Goal: Information Seeking & Learning: Learn about a topic

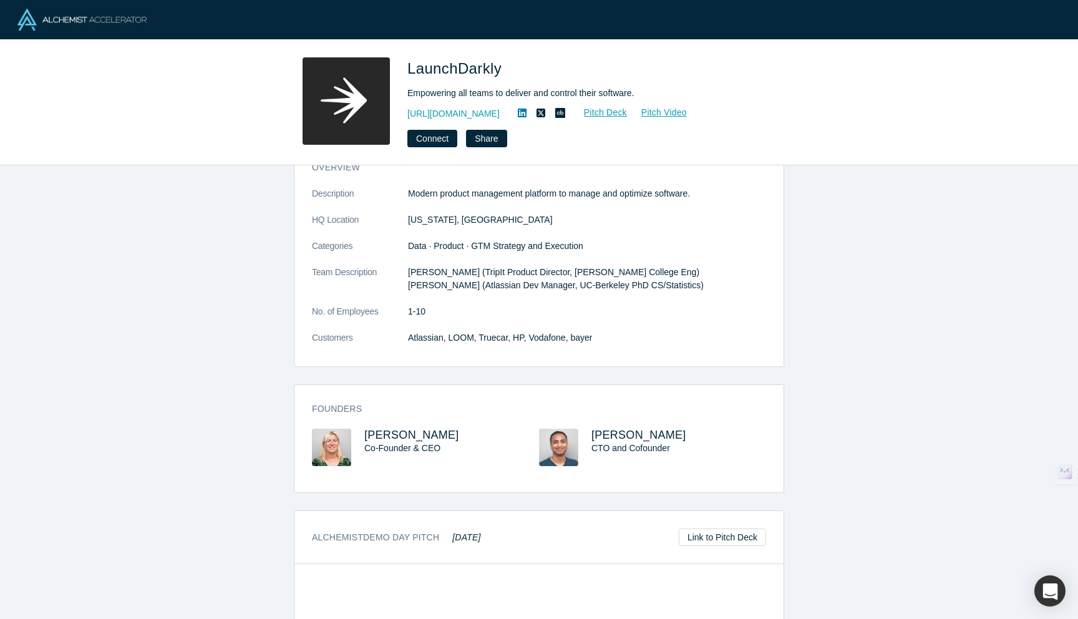
scroll to position [32, 0]
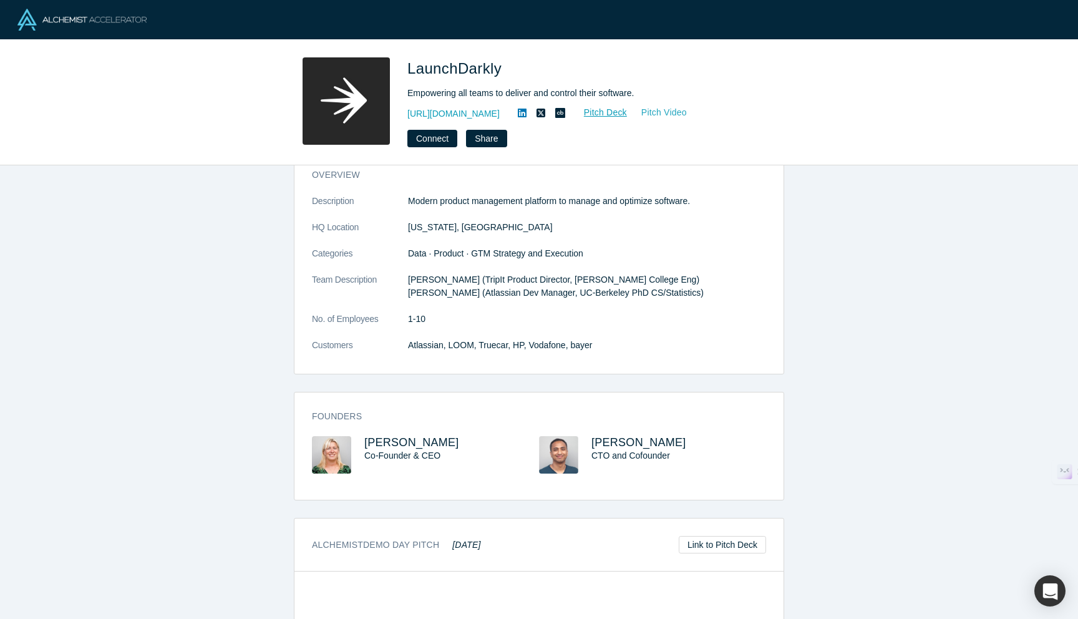
click at [655, 108] on link "Pitch Video" at bounding box center [657, 112] width 60 height 14
click at [602, 114] on link "Pitch Deck" at bounding box center [598, 112] width 57 height 14
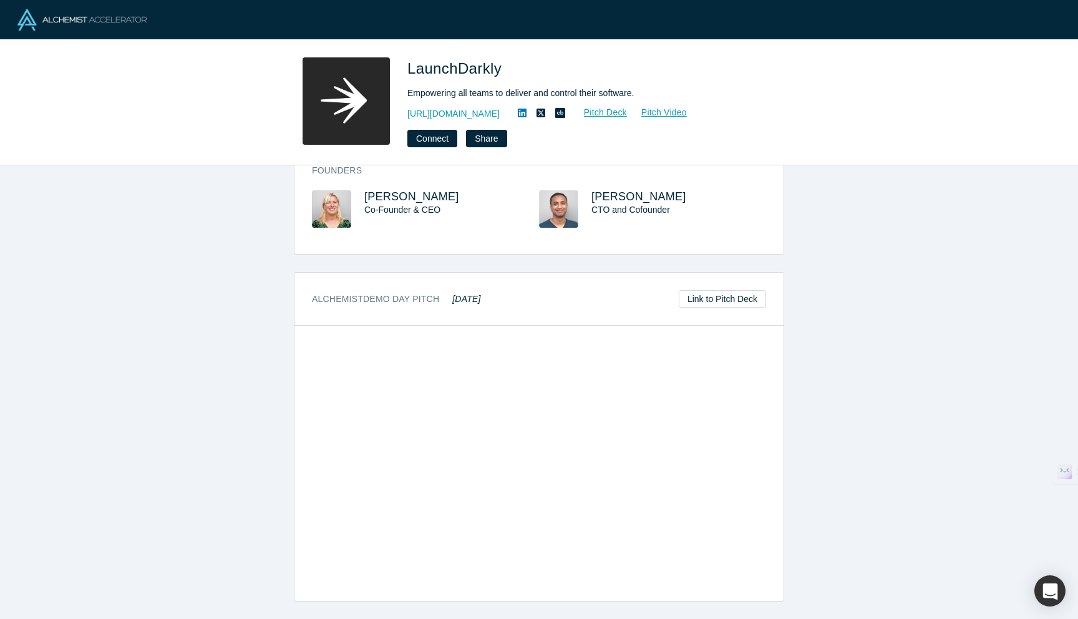
scroll to position [0, 0]
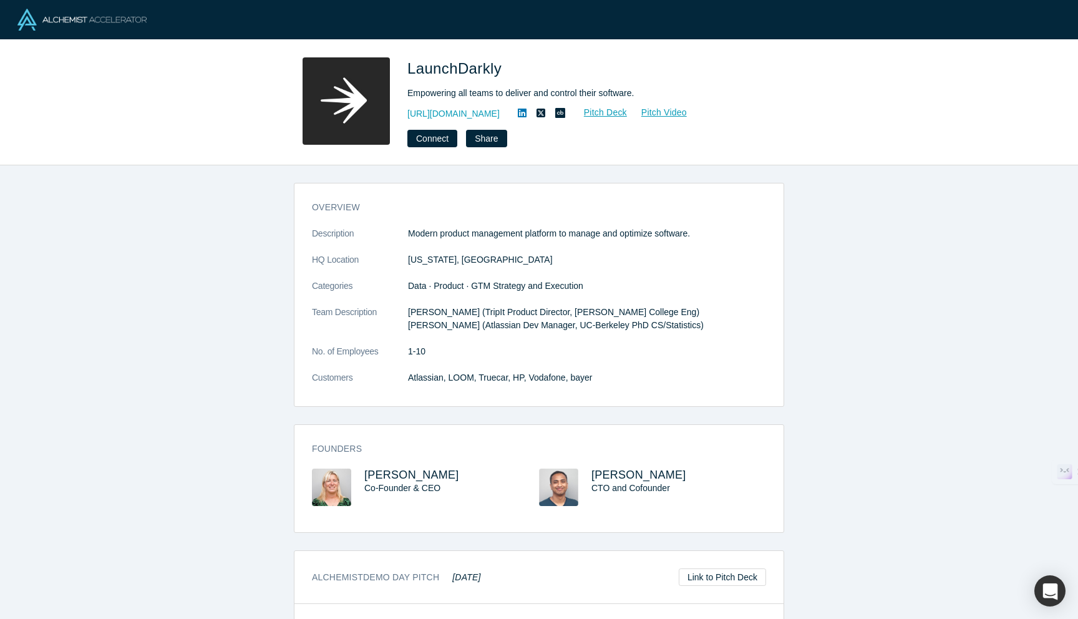
click at [115, 15] on img at bounding box center [81, 20] width 129 height 22
